Goal: Book appointment/travel/reservation

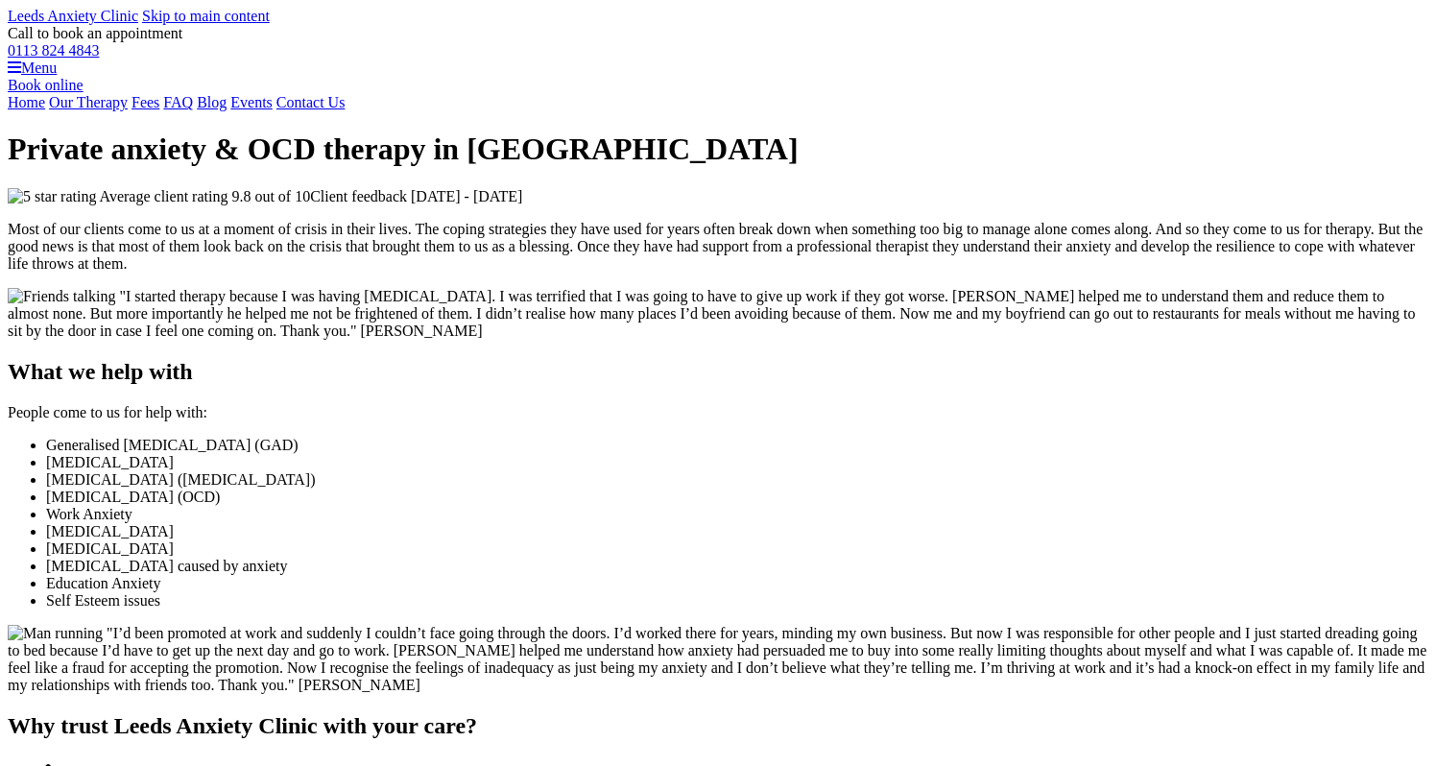
click at [83, 93] on link "Book online" at bounding box center [46, 85] width 76 height 16
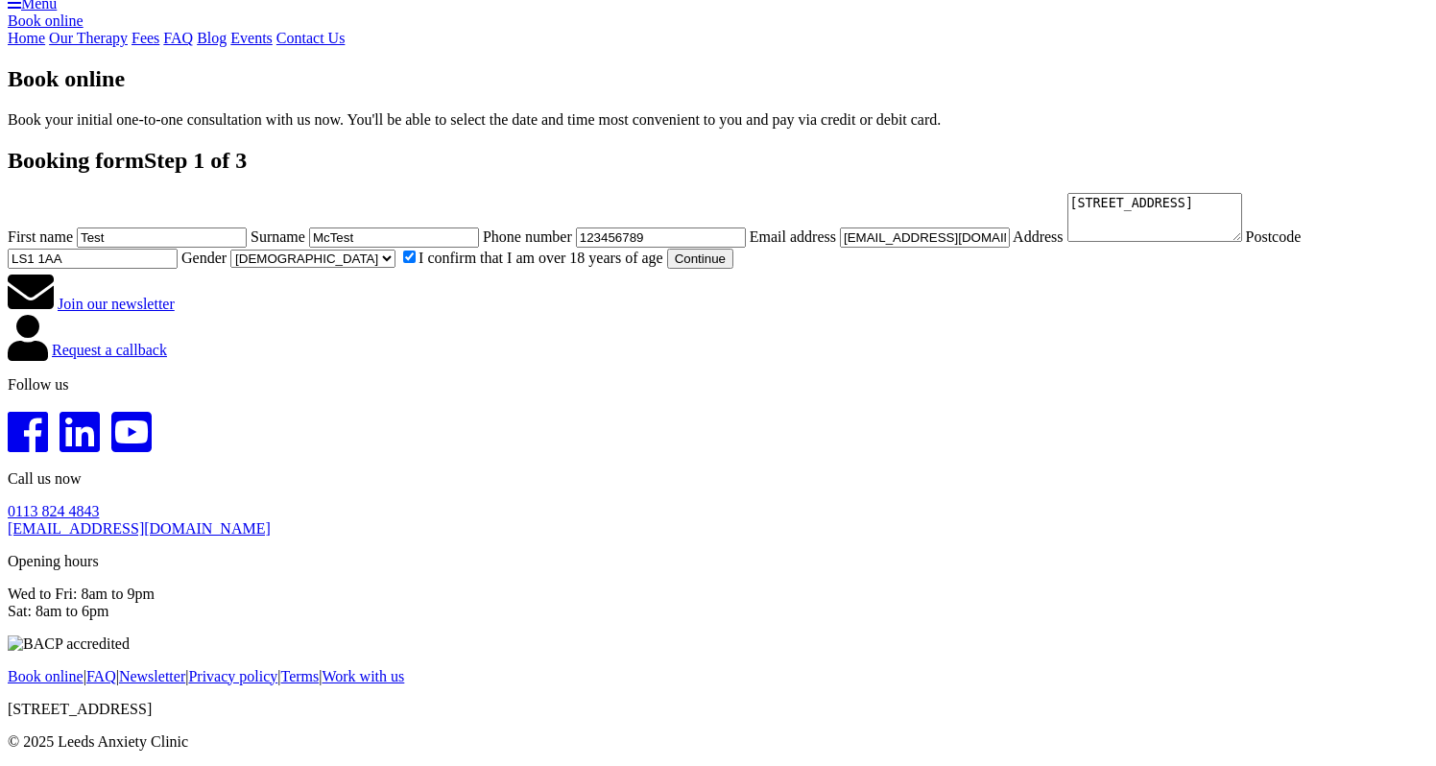
scroll to position [826, 0]
click at [667, 269] on button "Continue" at bounding box center [700, 259] width 66 height 20
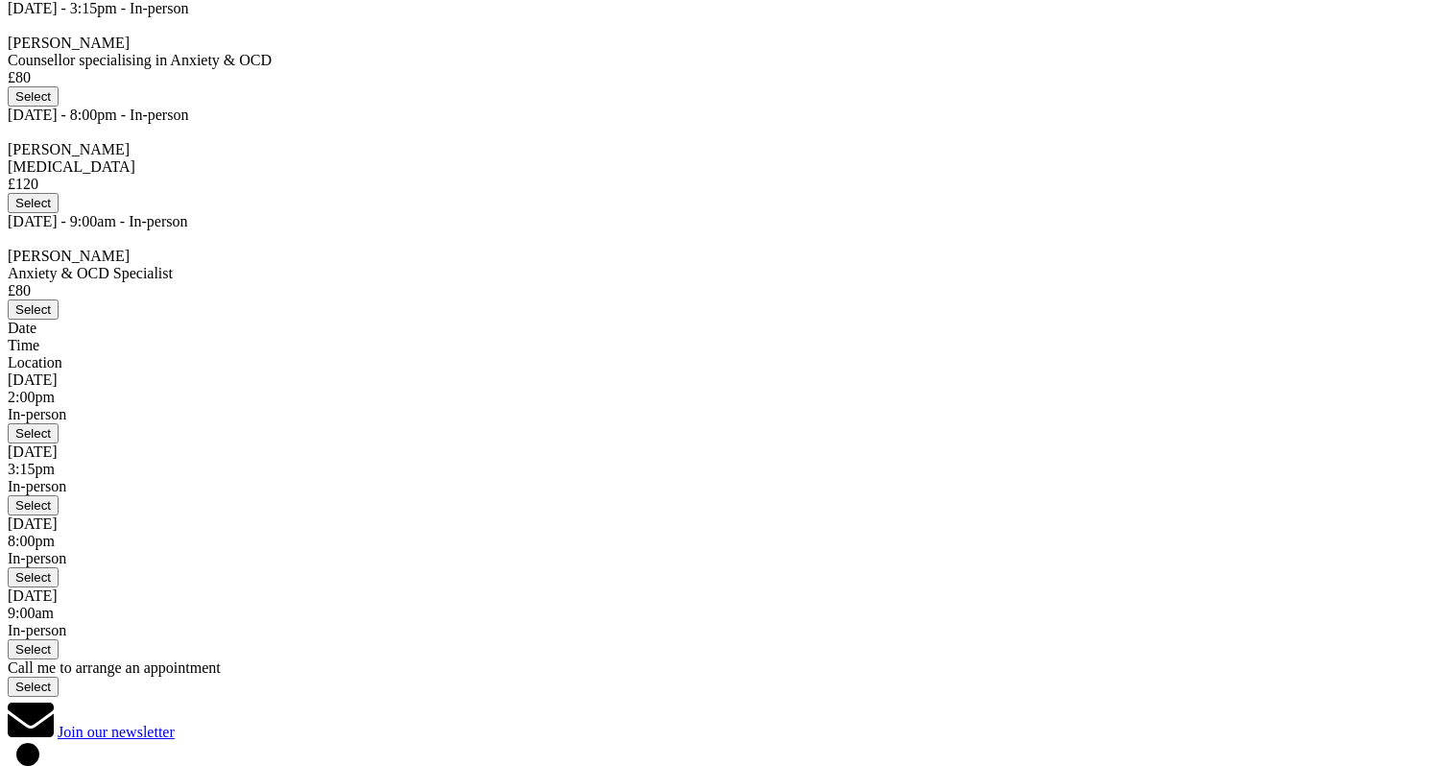
scroll to position [386, 0]
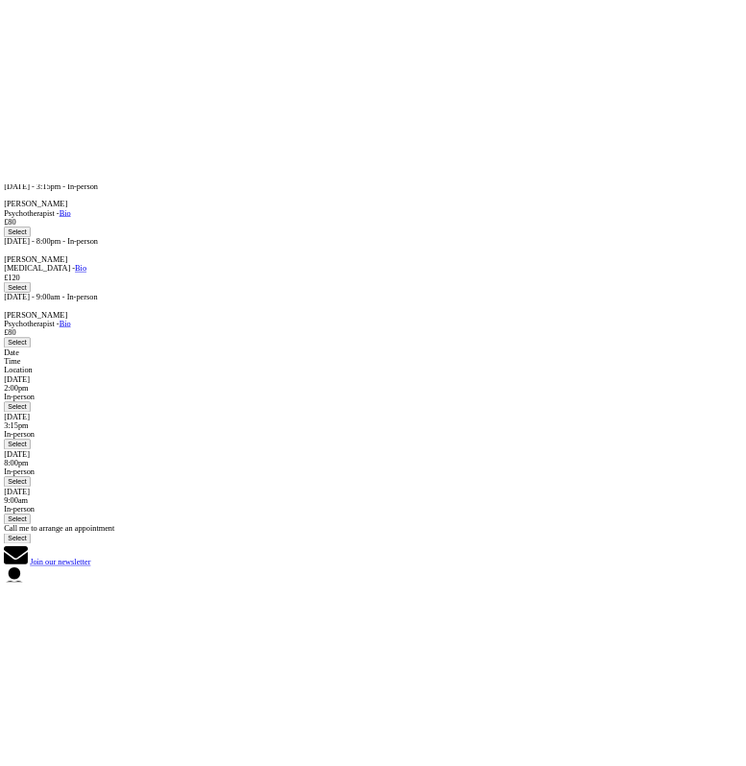
scroll to position [409, 0]
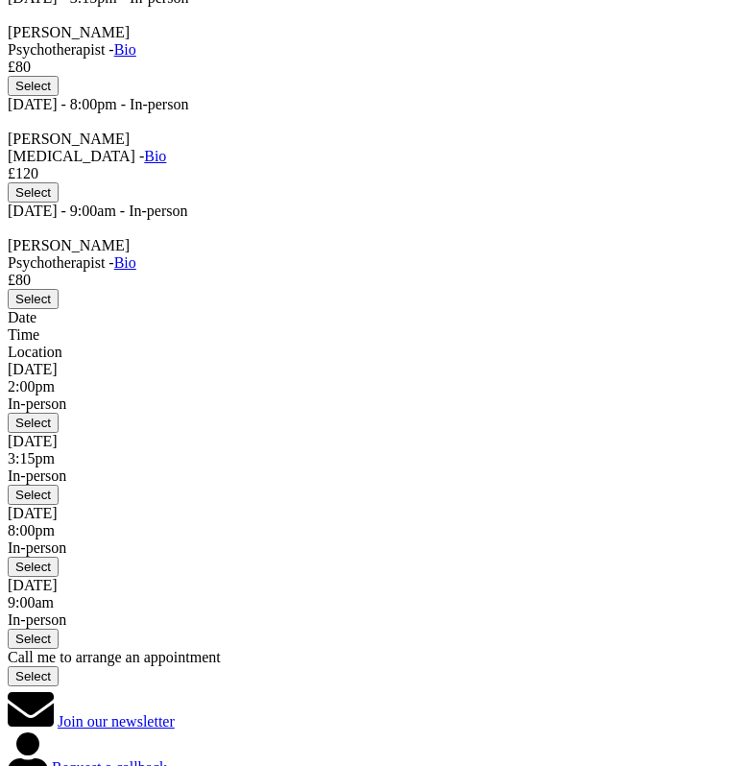
click at [169, 59] on div "[PERSON_NAME] Psychotherapist - Bio" at bounding box center [373, 41] width 730 height 35
click at [169, 59] on div "Chris Osborne Psychotherapist - Bio" at bounding box center [373, 41] width 730 height 35
click at [174, 59] on div "Chris Osborne Psychotherapist - Bio" at bounding box center [373, 41] width 730 height 35
click at [502, 686] on aside "Join our newsletter Request a callback" at bounding box center [373, 732] width 730 height 92
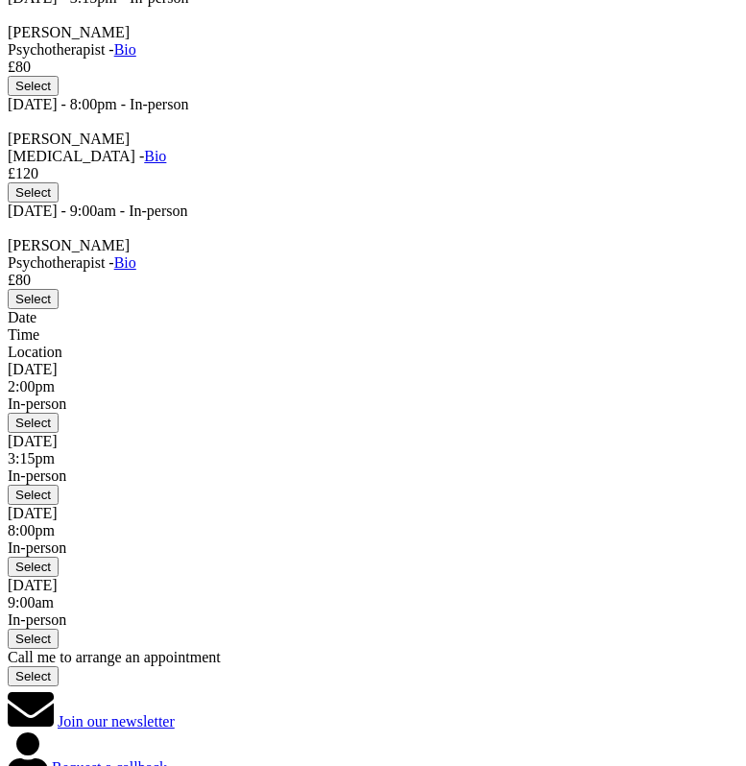
click at [310, 272] on div "Thu 11 Sep - 2:00pm - In-person Chris Osborne Counsellor specialising in Anxiet…" at bounding box center [373, 284] width 730 height 803
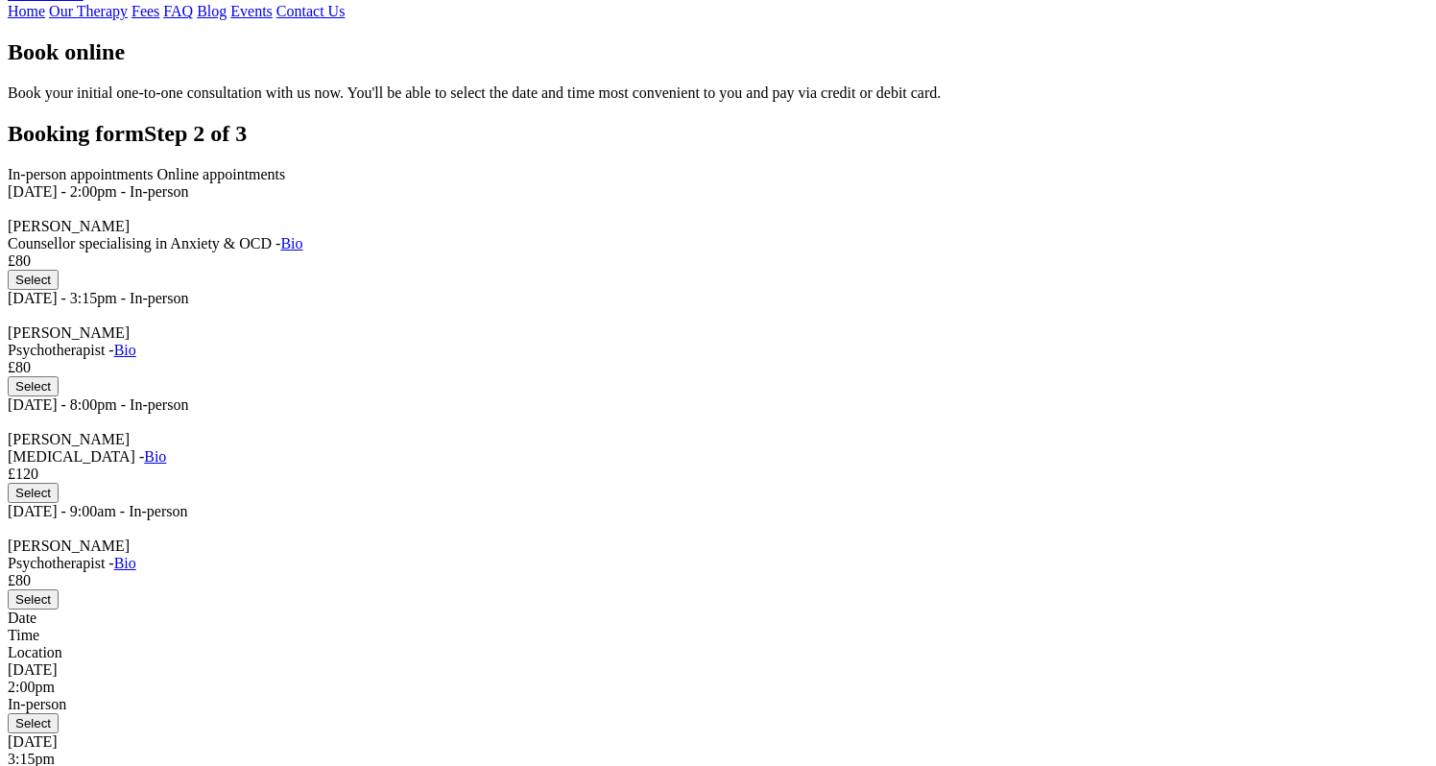
scroll to position [82, 0]
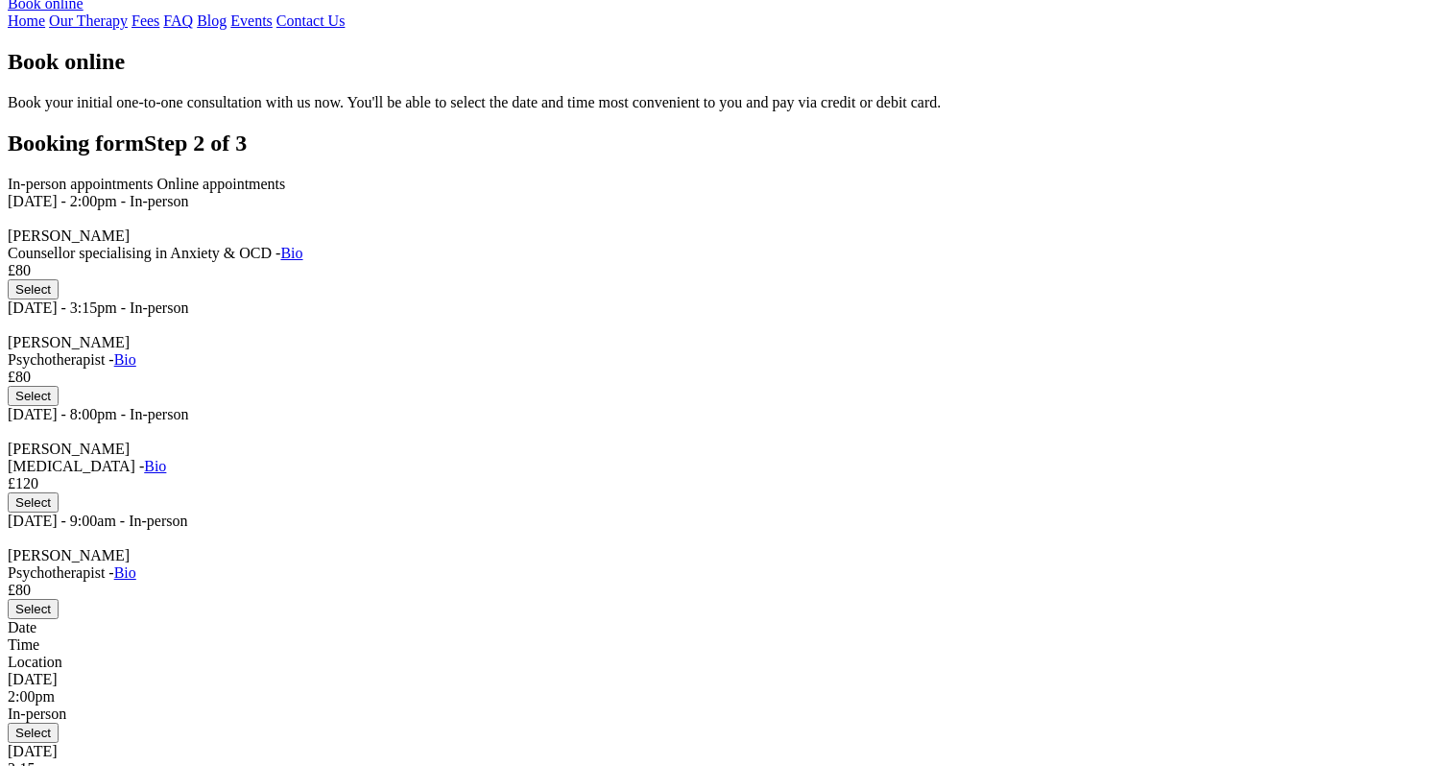
click at [286, 192] on span "Online appointments" at bounding box center [221, 184] width 129 height 16
click at [154, 192] on span "In-person appointments" at bounding box center [81, 184] width 146 height 16
click at [286, 192] on span "Online appointments" at bounding box center [221, 184] width 129 height 16
click at [154, 192] on span "In-person appointments" at bounding box center [81, 184] width 146 height 16
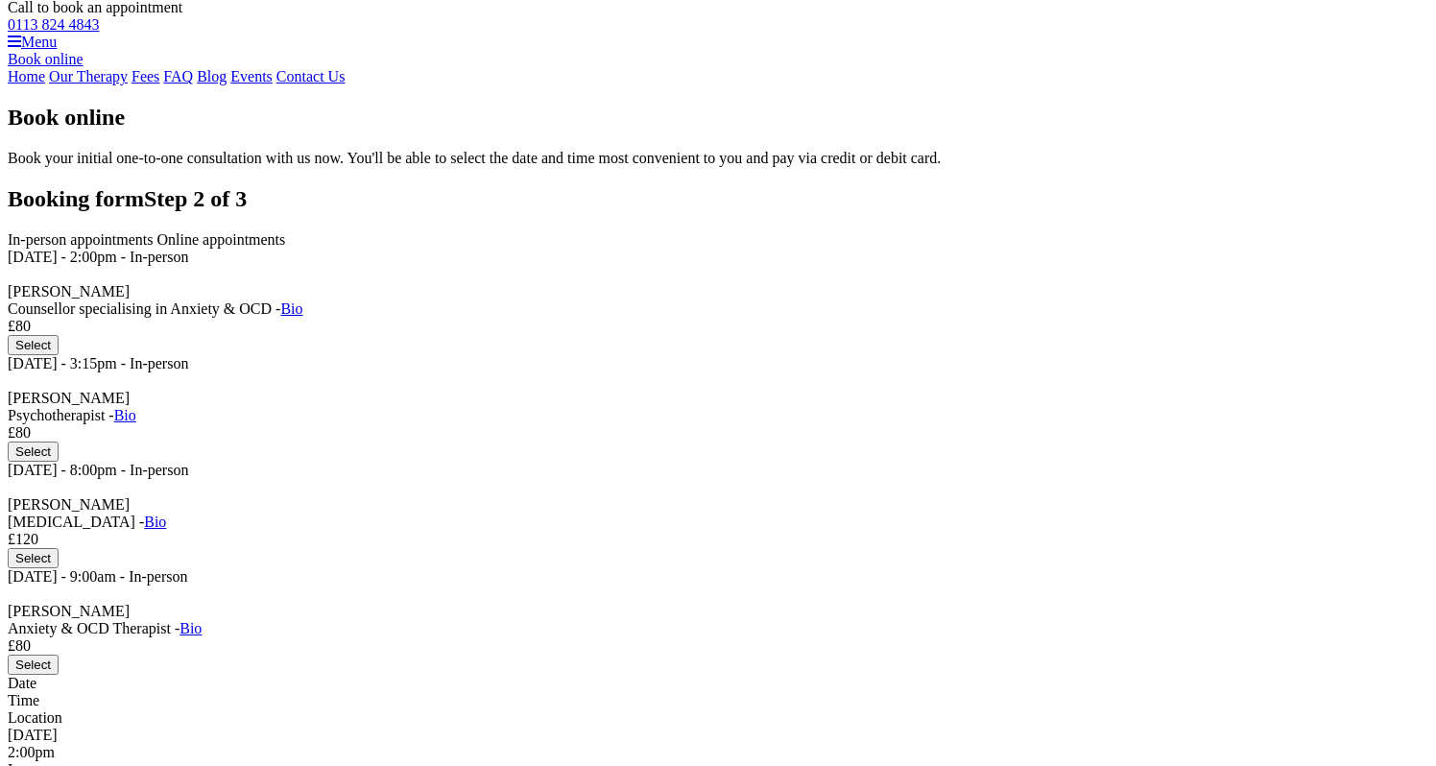
scroll to position [0, 0]
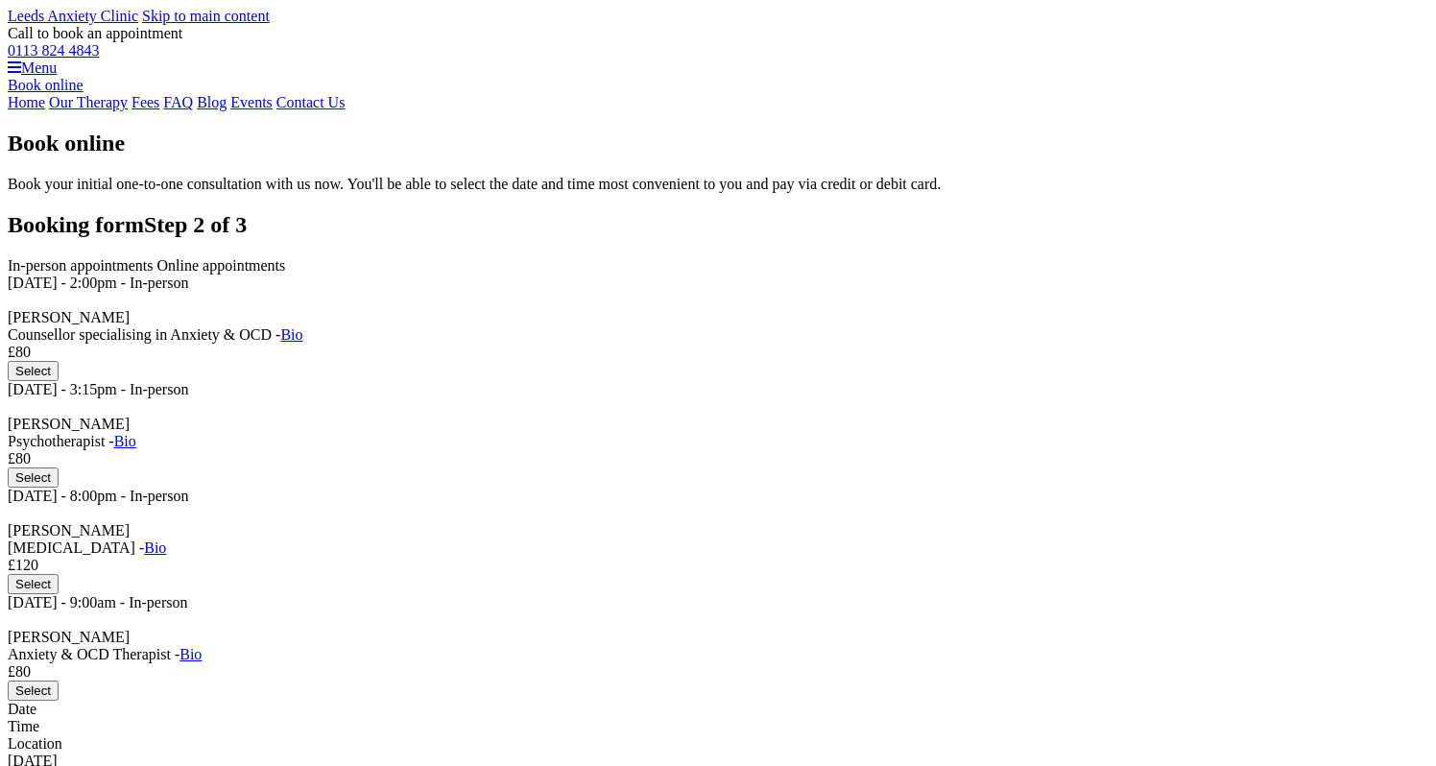
click at [128, 110] on link "Our Therapy" at bounding box center [88, 102] width 79 height 16
